Goal: Check status: Verify the current state of an ongoing process or item

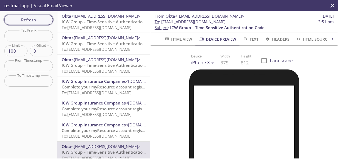
click at [27, 18] on span "Refresh" at bounding box center [29, 19] width 40 height 7
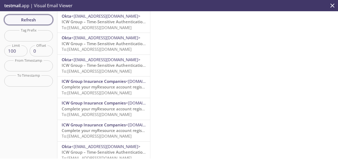
click at [27, 18] on span "Refresh" at bounding box center [29, 19] width 40 height 7
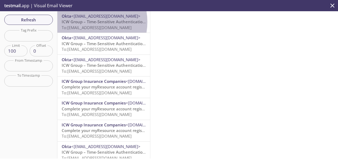
click at [85, 22] on span "ICW Group – Time-Sensitive Authentication Code" at bounding box center [109, 21] width 94 height 5
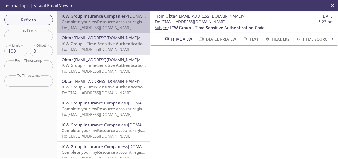
click at [108, 23] on span "Complete your myResource account registration" at bounding box center [108, 21] width 93 height 5
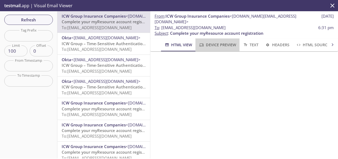
click at [218, 41] on span "Device Preview" at bounding box center [217, 44] width 37 height 7
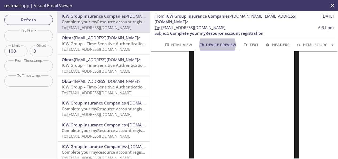
scroll to position [160, 0]
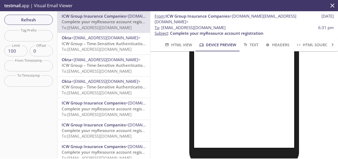
drag, startPoint x: 217, startPoint y: 17, endPoint x: 162, endPoint y: 21, distance: 54.9
click at [162, 25] on span "To : myresource.joetest32@inbox.testmail.app 6:31 pm" at bounding box center [244, 28] width 179 height 6
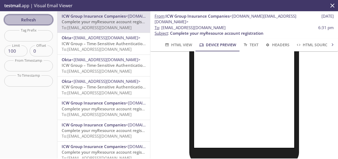
click at [38, 19] on span "Refresh" at bounding box center [29, 19] width 40 height 7
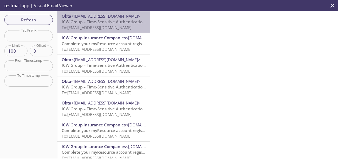
click at [110, 21] on span "ICW Group – Time-Sensitive Authentication Code" at bounding box center [109, 21] width 94 height 5
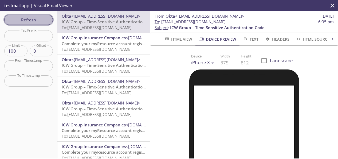
click at [32, 18] on span "Refresh" at bounding box center [29, 19] width 40 height 7
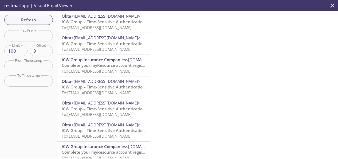
click at [79, 21] on span "ICW Group – Time-Sensitive Authentication Code" at bounding box center [109, 21] width 94 height 5
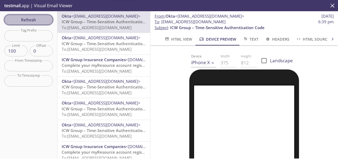
click at [22, 21] on span "Refresh" at bounding box center [29, 19] width 40 height 7
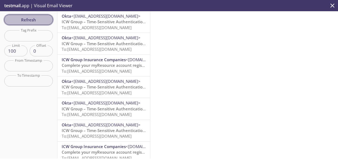
click at [20, 17] on span "Refresh" at bounding box center [29, 19] width 40 height 7
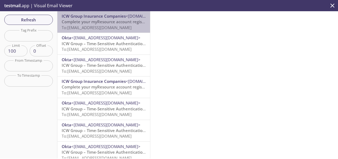
click at [111, 28] on span "To: myresource.johnfox@inbox.testmail.app" at bounding box center [97, 27] width 70 height 5
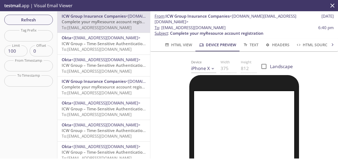
scroll to position [174, 0]
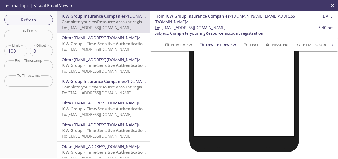
drag, startPoint x: 235, startPoint y: 23, endPoint x: 162, endPoint y: 23, distance: 72.3
click at [162, 25] on span "To : myresource.johnfox@inbox.testmail.app 6:40 pm" at bounding box center [244, 28] width 179 height 6
click at [35, 19] on span "Refresh" at bounding box center [29, 19] width 40 height 7
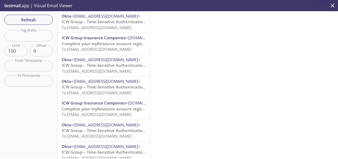
click at [107, 26] on span "To: myresource.johnfox@inbox.testmail.app" at bounding box center [97, 27] width 70 height 5
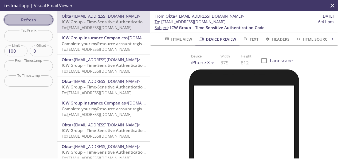
click at [29, 18] on span "Refresh" at bounding box center [29, 19] width 40 height 7
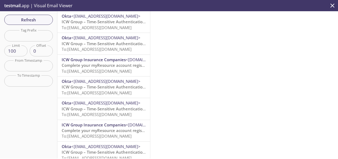
click at [93, 21] on span "ICW Group – Time-Sensitive Authentication Code" at bounding box center [109, 21] width 94 height 5
